Goal: Information Seeking & Learning: Learn about a topic

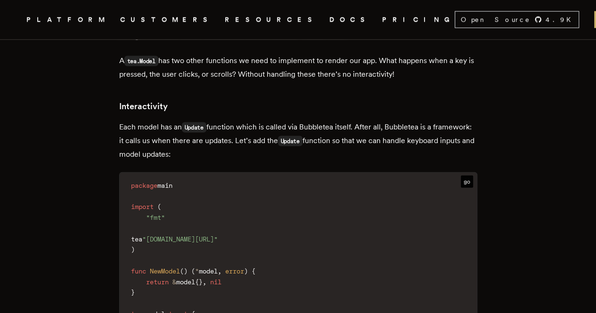
scroll to position [2751, 0]
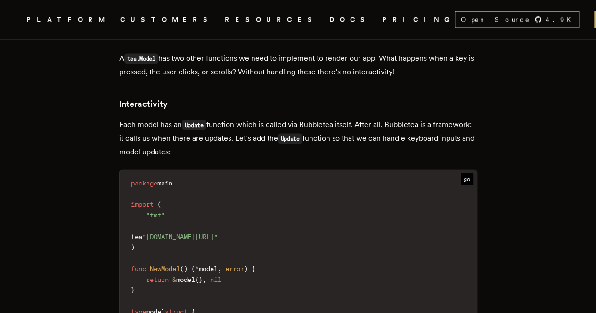
drag, startPoint x: 202, startPoint y: 106, endPoint x: 238, endPoint y: 149, distance: 56.2
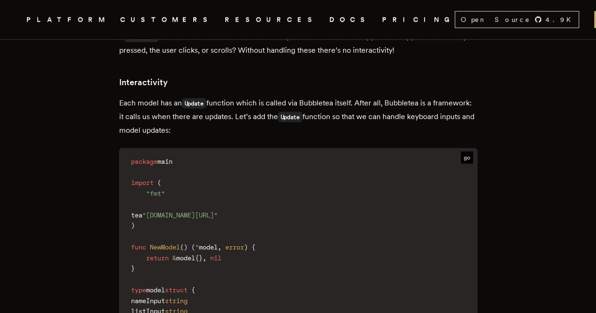
scroll to position [2775, 0]
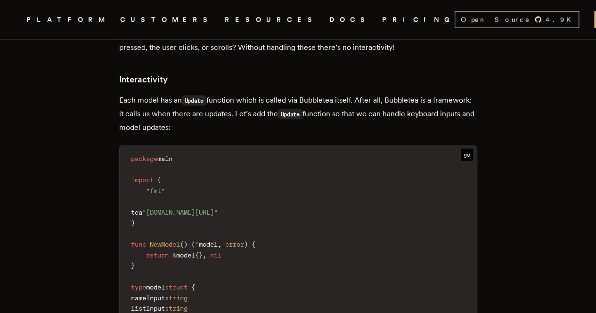
drag, startPoint x: 222, startPoint y: 94, endPoint x: 251, endPoint y: 114, distance: 34.9
click at [251, 114] on p "Each model has an Update function which is called via Bubbletea itself. After a…" at bounding box center [298, 114] width 358 height 41
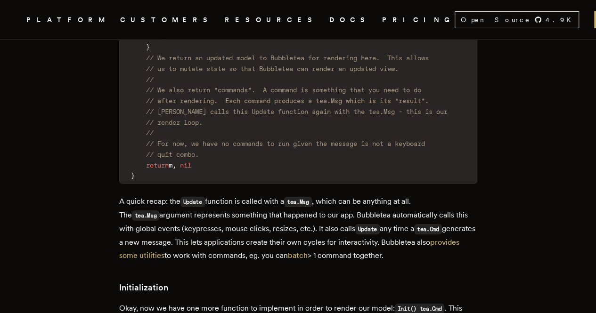
scroll to position [3430, 0]
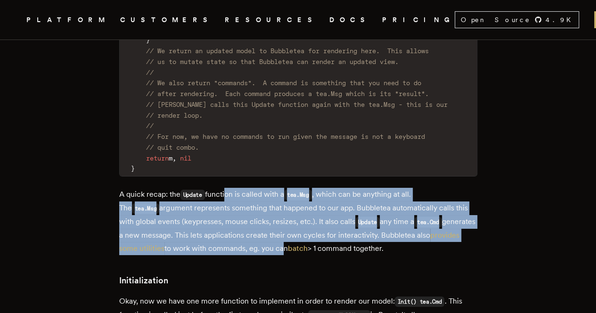
drag, startPoint x: 230, startPoint y: 180, endPoint x: 262, endPoint y: 225, distance: 55.8
click at [262, 225] on p "A quick recap: the Update function is called with a tea.Msg , which can be anyt…" at bounding box center [298, 221] width 358 height 67
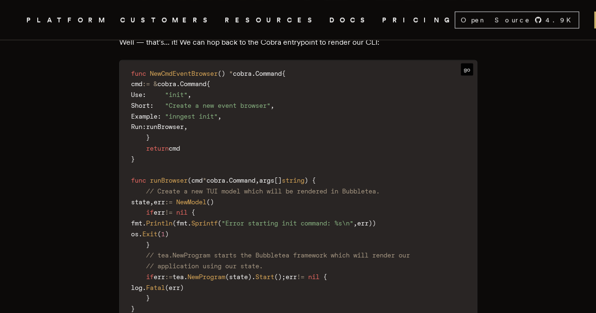
scroll to position [4427, 0]
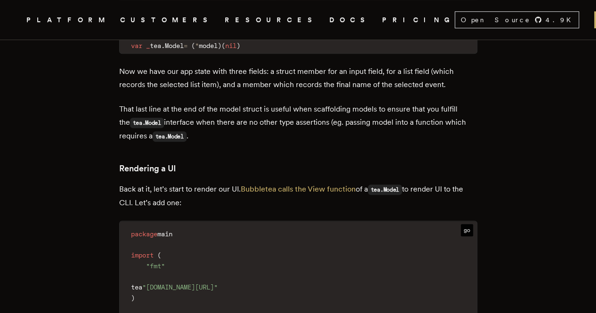
scroll to position [2097, 0]
drag, startPoint x: 205, startPoint y: 172, endPoint x: 218, endPoint y: 190, distance: 22.5
click at [218, 190] on p "Back at it, let’s start to render our UI. Bubbletea calls the View function of …" at bounding box center [298, 195] width 358 height 27
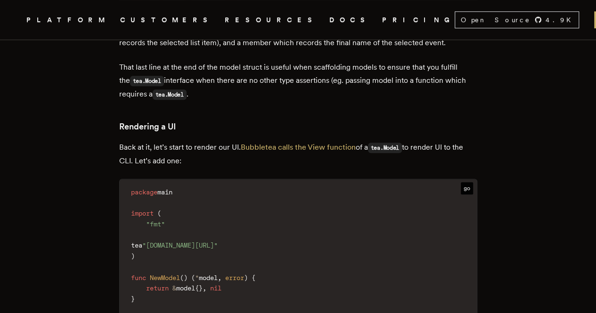
scroll to position [2130, 0]
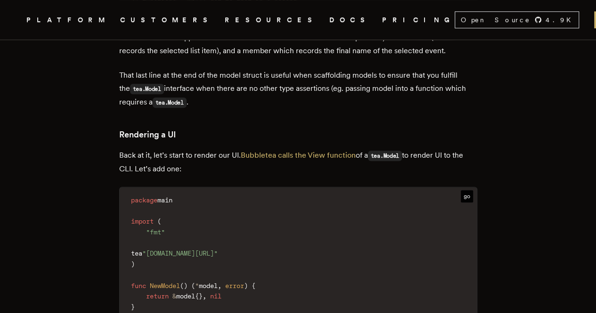
drag, startPoint x: 431, startPoint y: 137, endPoint x: 467, endPoint y: 158, distance: 41.6
click at [467, 158] on p "Back at it, let’s start to render our UI. Bubbletea calls the View function of …" at bounding box center [298, 162] width 358 height 27
click at [421, 158] on p "Back at it, let’s start to render our UI. Bubbletea calls the View function of …" at bounding box center [298, 162] width 358 height 27
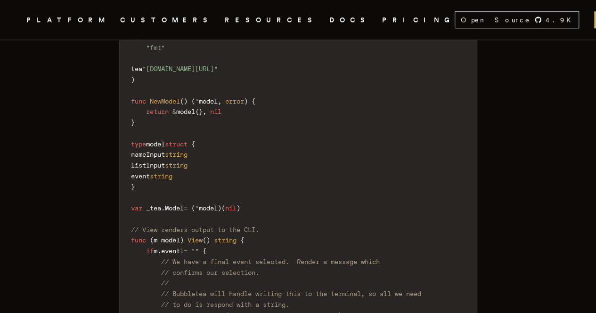
scroll to position [2317, 0]
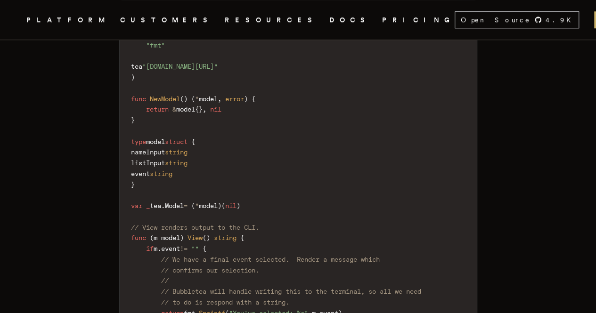
drag, startPoint x: 40, startPoint y: 250, endPoint x: 54, endPoint y: 241, distance: 16.5
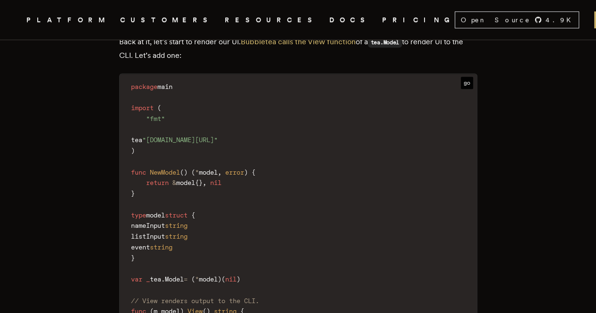
scroll to position [2176, 0]
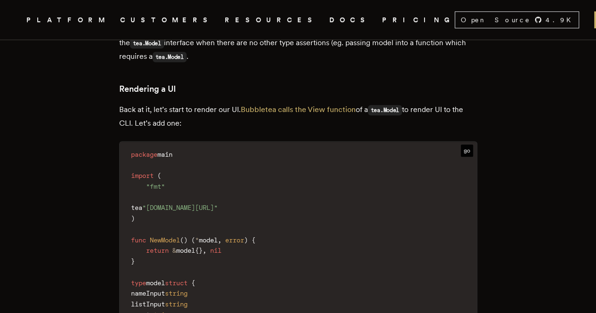
drag, startPoint x: 68, startPoint y: 175, endPoint x: 88, endPoint y: 176, distance: 19.8
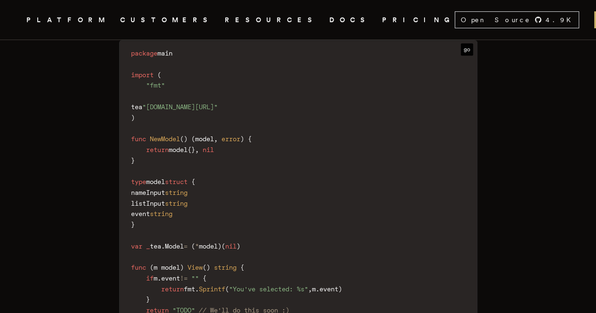
scroll to position [3791, 0]
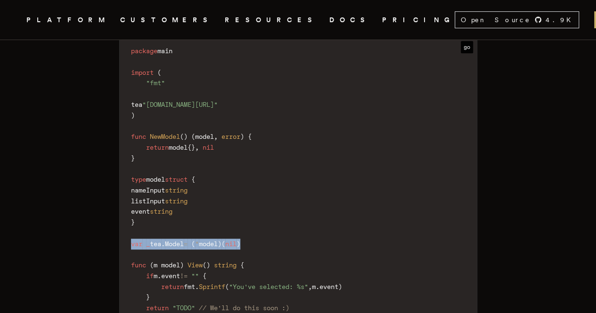
drag, startPoint x: 259, startPoint y: 226, endPoint x: 133, endPoint y: 222, distance: 125.4
click at [133, 222] on code "package main import ( "fmt" tea "[DOMAIN_NAME][URL]" ) func NewModel ( ) ( mode…" at bounding box center [298, 314] width 357 height 540
copy code "var _ tea . Model = ( * model ) ( nil )"
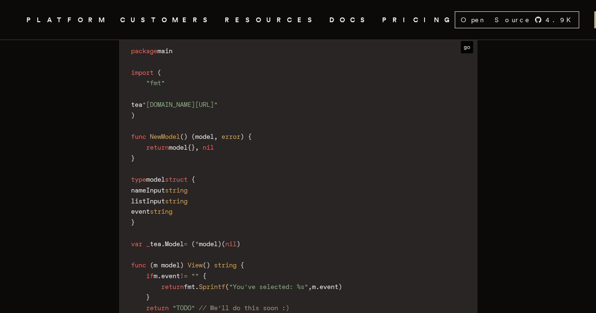
click at [330, 197] on code "package main import ( "fmt" tea "[DOMAIN_NAME][URL]" ) func NewModel ( ) ( mode…" at bounding box center [298, 314] width 357 height 540
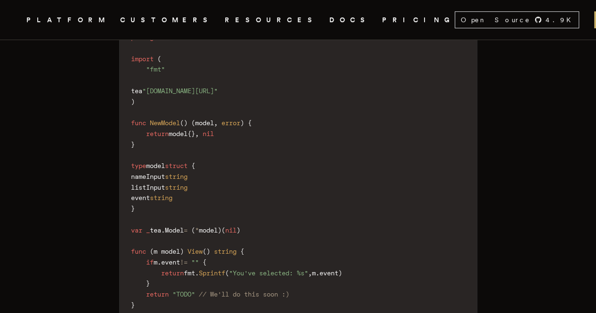
scroll to position [3805, 0]
drag, startPoint x: 261, startPoint y: 211, endPoint x: 132, endPoint y: 212, distance: 129.1
click at [132, 212] on code "package main import ( "fmt" tea "[DOMAIN_NAME][URL]" ) func NewModel ( ) ( mode…" at bounding box center [298, 300] width 357 height 540
copy code "var _ tea . Model = ( * model ) ( nil )"
click at [264, 242] on code "package main import ( "fmt" tea "[DOMAIN_NAME][URL]" ) func NewModel ( ) ( mode…" at bounding box center [298, 300] width 357 height 540
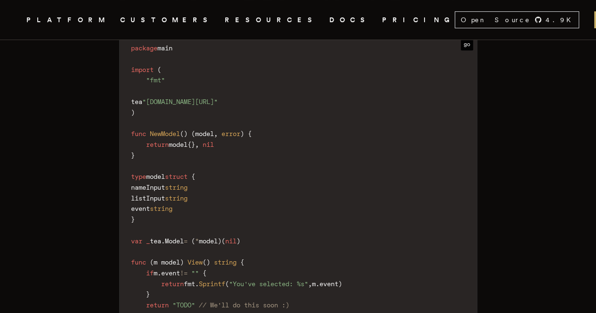
click at [233, 259] on span "string" at bounding box center [225, 263] width 23 height 8
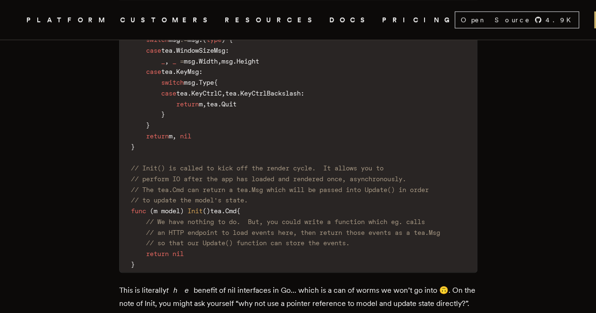
scroll to position [4088, 0]
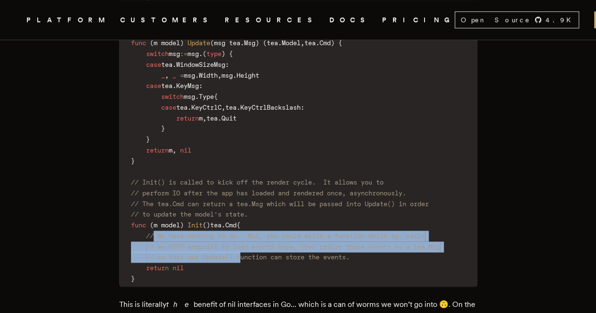
drag, startPoint x: 159, startPoint y: 222, endPoint x: 247, endPoint y: 241, distance: 89.6
click at [247, 241] on code "package main import ( "fmt" tea "[DOMAIN_NAME][URL]" ) func NewModel ( ) ( mode…" at bounding box center [298, 16] width 357 height 540
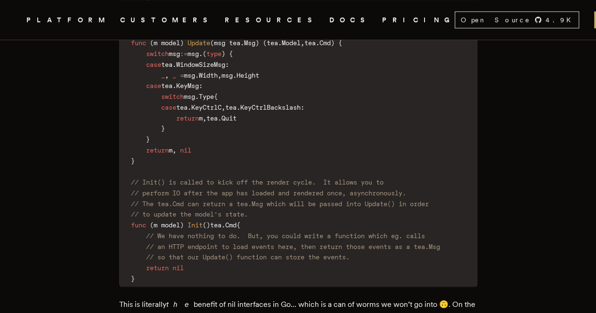
click at [240, 247] on code "package main import ( "fmt" tea "[DOMAIN_NAME][URL]" ) func NewModel ( ) ( mode…" at bounding box center [298, 16] width 357 height 540
click at [144, 243] on span at bounding box center [138, 247] width 15 height 8
click at [142, 225] on code "package main import ( "fmt" tea "[DOMAIN_NAME][URL]" ) func NewModel ( ) ( mode…" at bounding box center [298, 16] width 357 height 540
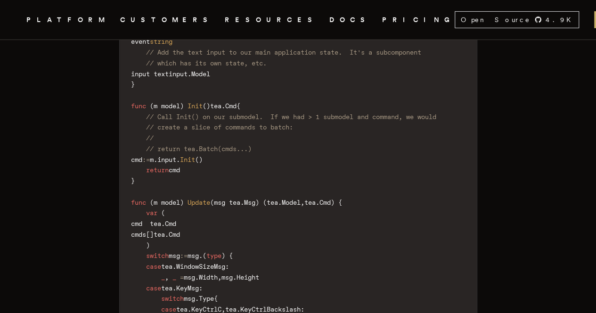
scroll to position [5132, 0]
drag, startPoint x: 183, startPoint y: 238, endPoint x: 151, endPoint y: 248, distance: 34.1
click at [151, 263] on span "case" at bounding box center [153, 267] width 15 height 8
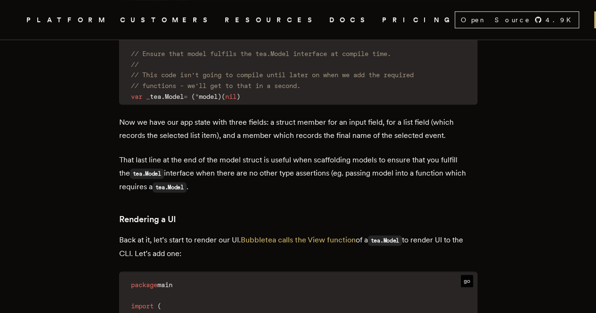
scroll to position [2045, 0]
drag, startPoint x: 179, startPoint y: 204, endPoint x: 124, endPoint y: 201, distance: 54.8
click at [124, 213] on h3 "Rendering a UI" at bounding box center [298, 219] width 358 height 13
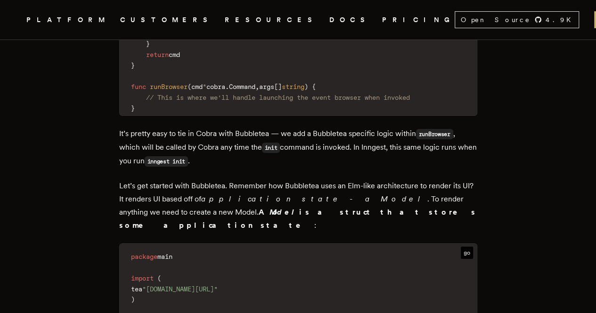
scroll to position [1605, 0]
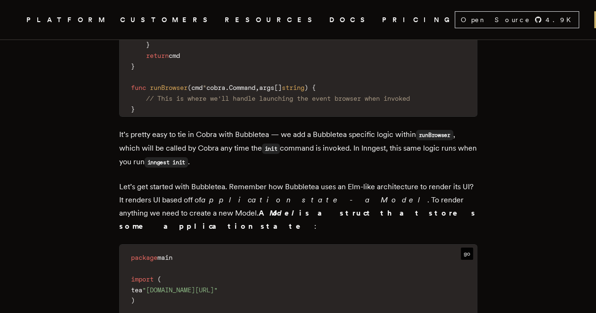
drag, startPoint x: 157, startPoint y: 210, endPoint x: 248, endPoint y: 229, distance: 92.9
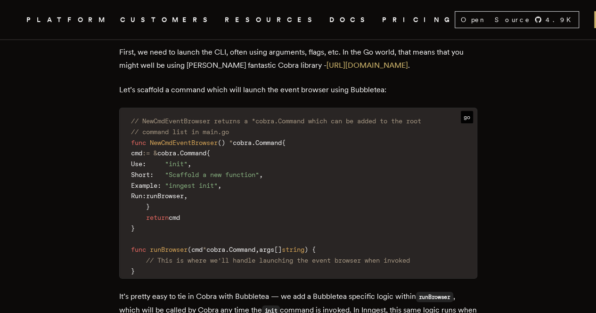
scroll to position [1449, 0]
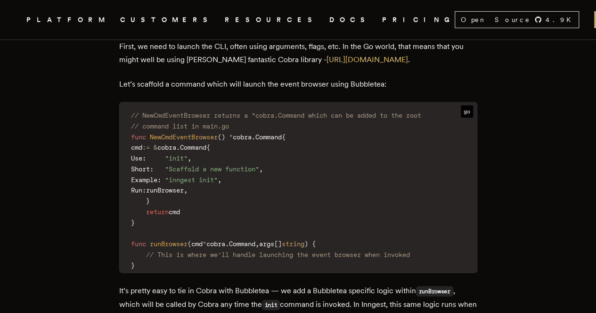
click at [265, 222] on code "// NewCmdEventBrowser returns a *cobra.Command which can be added to the root /…" at bounding box center [298, 190] width 357 height 164
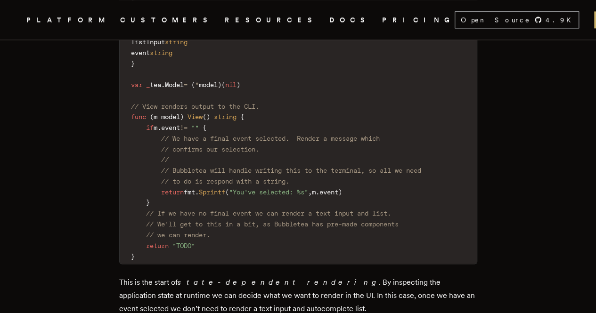
click at [184, 286] on p "This is the start of state-dependent rendering . By inspecting the application …" at bounding box center [298, 296] width 358 height 40
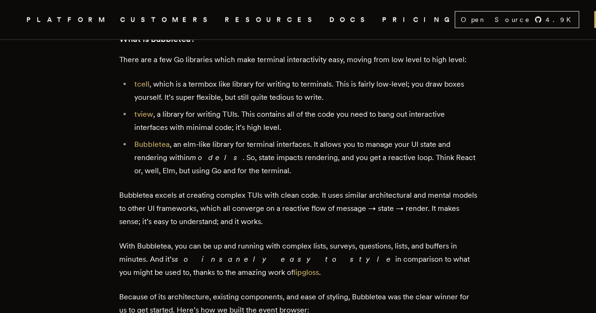
scroll to position [1072, 0]
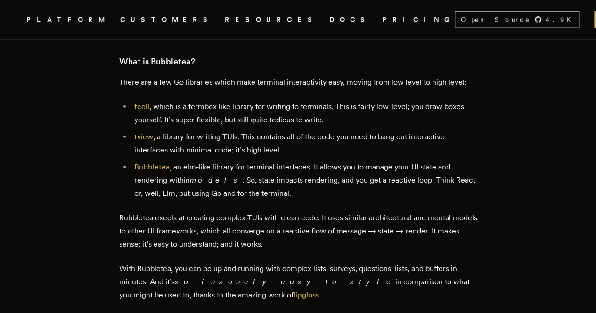
drag, startPoint x: 241, startPoint y: 176, endPoint x: 198, endPoint y: 178, distance: 42.5
click at [198, 178] on em "models" at bounding box center [216, 180] width 53 height 9
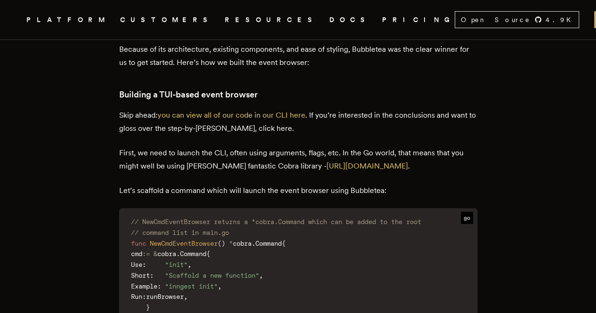
scroll to position [1344, 0]
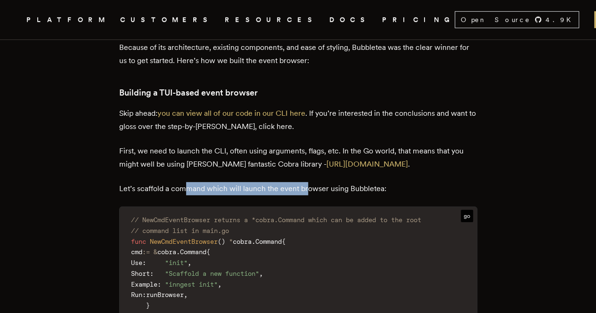
drag, startPoint x: 189, startPoint y: 188, endPoint x: 310, endPoint y: 177, distance: 122.1
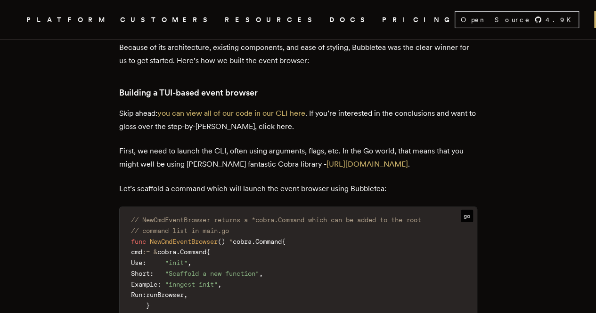
click at [292, 207] on pre "// NewCmdEventBrowser returns a *cobra.Command which can be added to the root /…" at bounding box center [298, 292] width 357 height 170
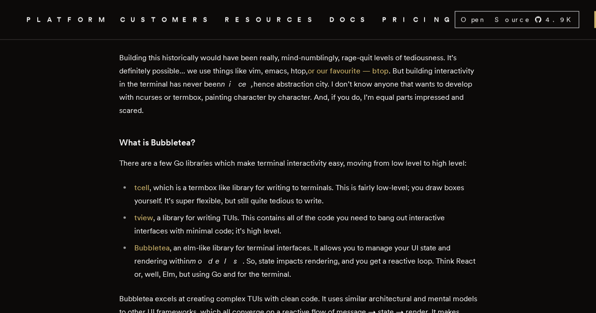
scroll to position [988, 0]
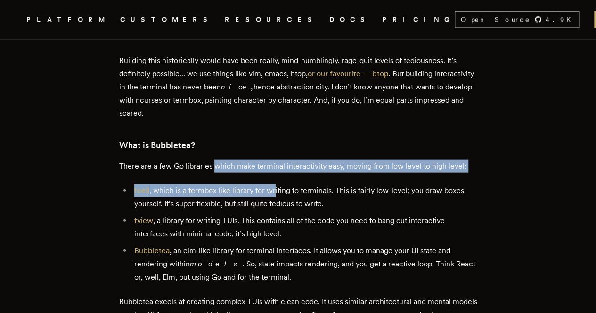
drag, startPoint x: 216, startPoint y: 159, endPoint x: 278, endPoint y: 177, distance: 64.6
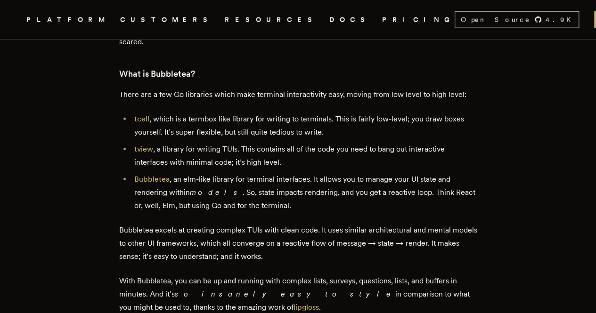
scroll to position [1060, 0]
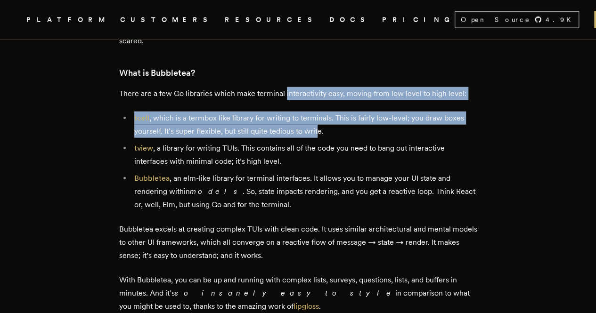
drag, startPoint x: 287, startPoint y: 85, endPoint x: 321, endPoint y: 133, distance: 59.1
click at [321, 133] on li "tcell , which is a termbox like library for writing to terminals. This is fairl…" at bounding box center [304, 125] width 346 height 26
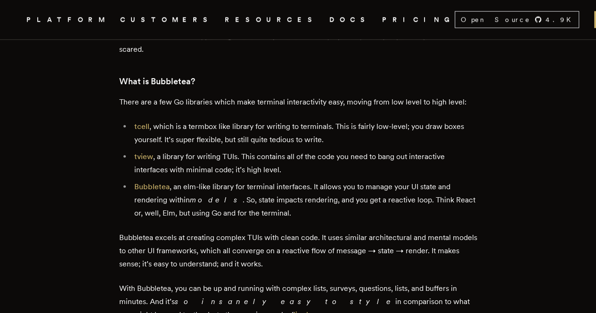
scroll to position [1051, 0]
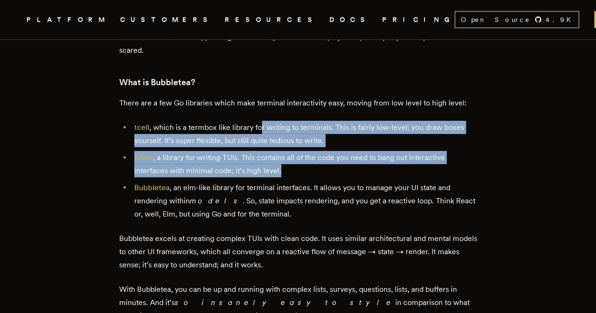
drag, startPoint x: 263, startPoint y: 124, endPoint x: 285, endPoint y: 170, distance: 51.0
click at [285, 170] on ul "tcell , which is a termbox like library for writing to terminals. This is fairl…" at bounding box center [298, 171] width 358 height 100
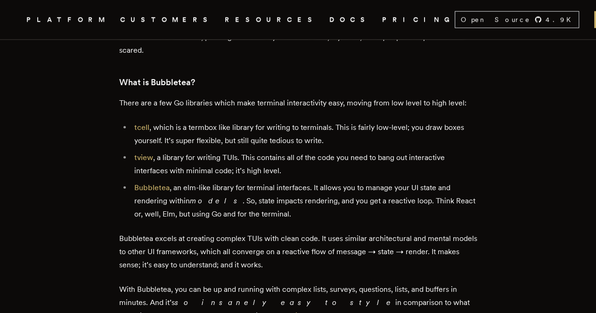
drag, startPoint x: 285, startPoint y: 170, endPoint x: 274, endPoint y: 174, distance: 11.6
click at [274, 174] on ul "tcell , which is a termbox like library for writing to terminals. This is fairl…" at bounding box center [298, 171] width 358 height 100
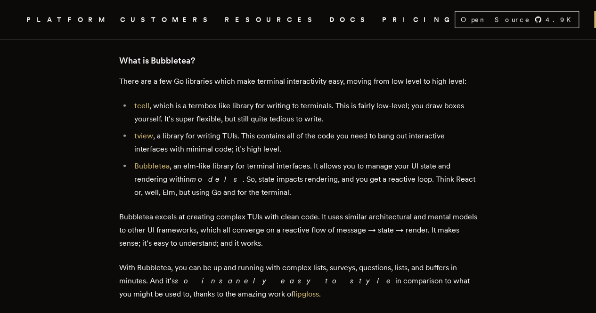
scroll to position [1075, 0]
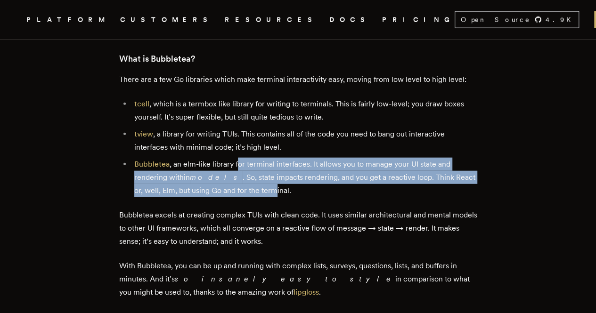
drag, startPoint x: 240, startPoint y: 164, endPoint x: 266, endPoint y: 189, distance: 35.7
click at [266, 189] on li "Bubbletea , an elm-like library for terminal interfaces. It allows you to manag…" at bounding box center [304, 178] width 346 height 40
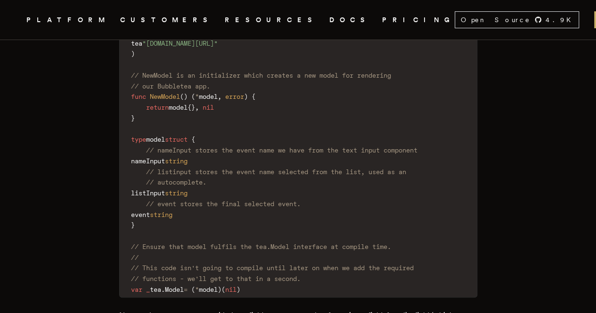
scroll to position [1853, 0]
drag, startPoint x: 251, startPoint y: 234, endPoint x: 228, endPoint y: 238, distance: 22.9
click at [228, 238] on code "package main import ( tea "[DOMAIN_NAME][URL]" ) // NewModel is an initializer …" at bounding box center [298, 149] width 357 height 293
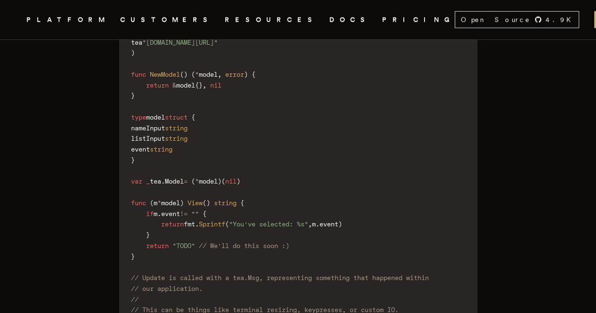
scroll to position [2947, 0]
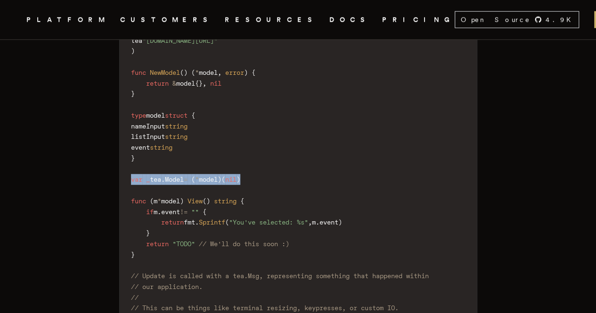
drag, startPoint x: 258, startPoint y: 163, endPoint x: 131, endPoint y: 161, distance: 127.7
click at [131, 161] on code "package main import ( "fmt" tea "[DOMAIN_NAME][URL]" ) func NewModel ( ) ( * mo…" at bounding box center [298, 319] width 357 height 679
copy code "var _ tea . Model = ( * model ) ( nil )"
click at [265, 263] on code "package main import ( "fmt" tea "[DOMAIN_NAME][URL]" ) func NewModel ( ) ( * mo…" at bounding box center [298, 319] width 357 height 679
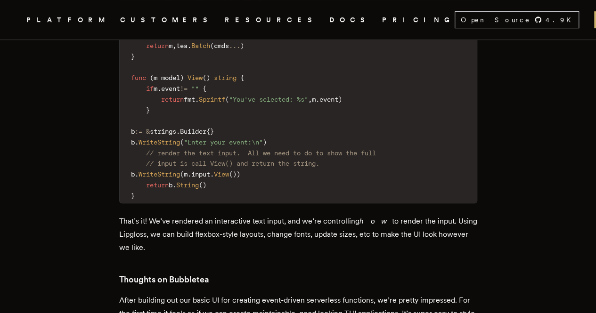
scroll to position [5527, 0]
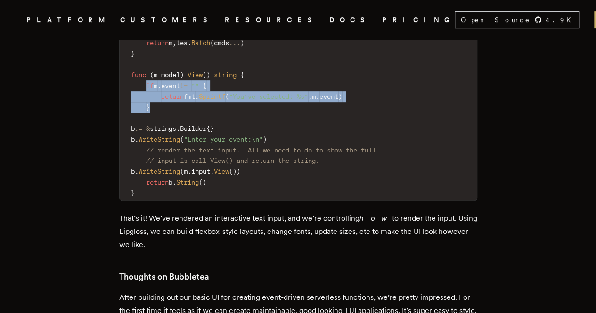
drag, startPoint x: 161, startPoint y: 90, endPoint x: 144, endPoint y: 71, distance: 25.7
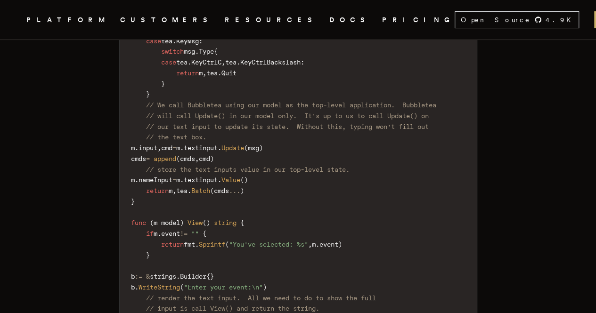
scroll to position [5433, 0]
